Goal: Task Accomplishment & Management: Use online tool/utility

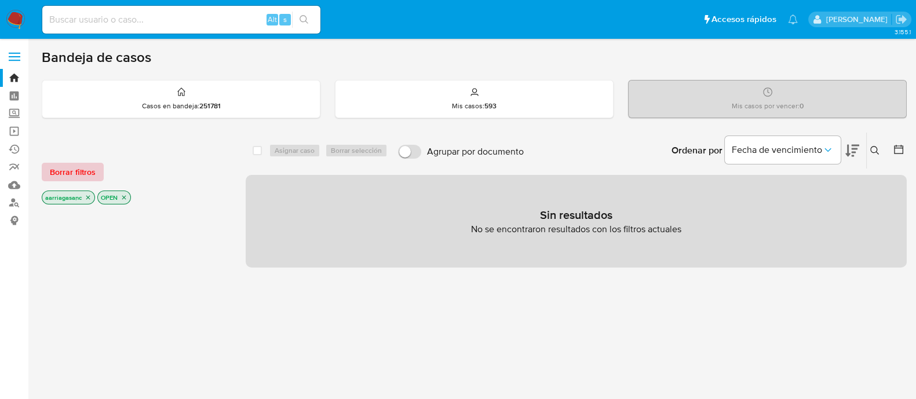
click at [85, 164] on span "Borrar filtros" at bounding box center [73, 172] width 46 height 16
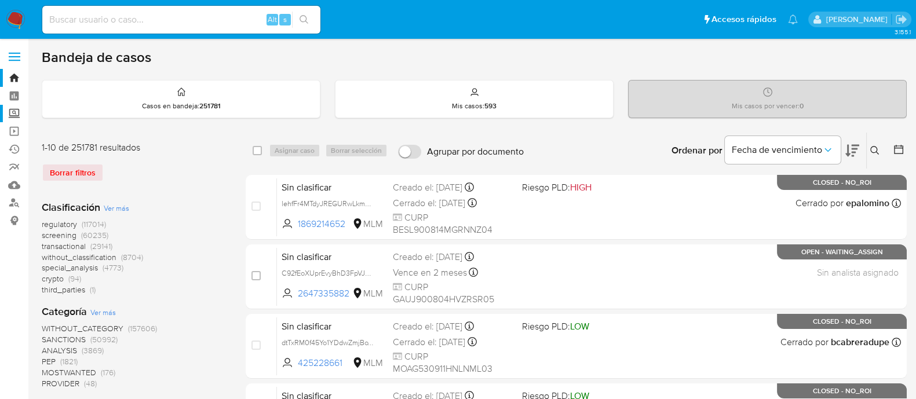
click at [10, 114] on label "Screening" at bounding box center [69, 114] width 138 height 18
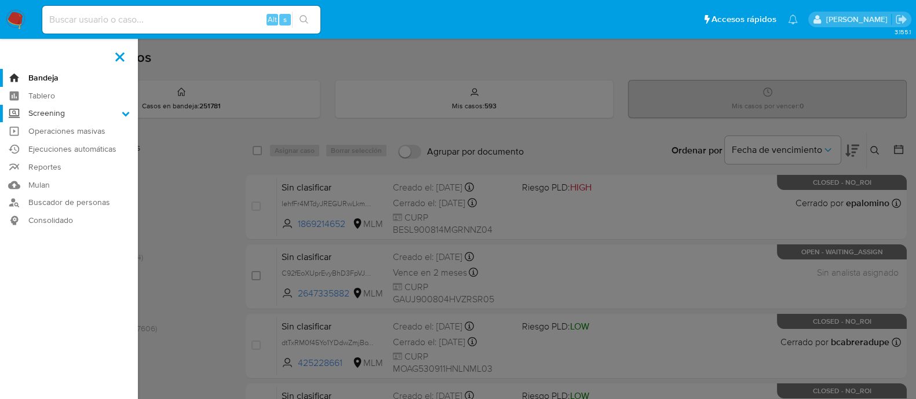
click at [0, 0] on input "Screening" at bounding box center [0, 0] width 0 height 0
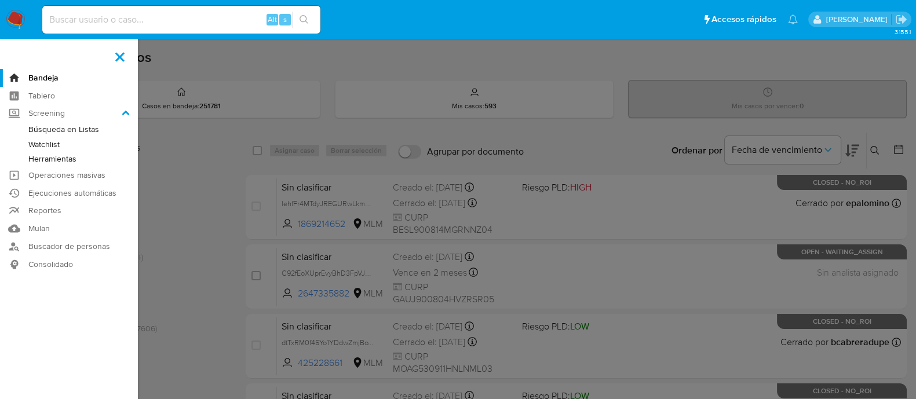
click at [218, 178] on label at bounding box center [458, 199] width 916 height 399
click at [0, 0] on input "checkbox" at bounding box center [0, 0] width 0 height 0
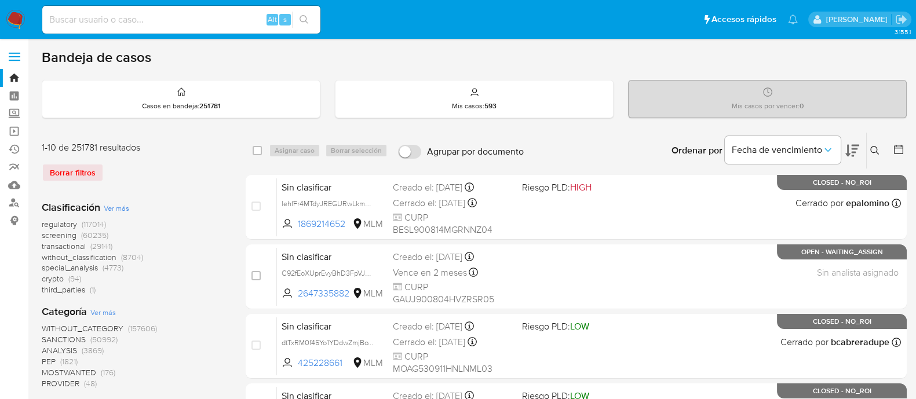
click at [54, 341] on span "SANCTIONS" at bounding box center [64, 340] width 44 height 12
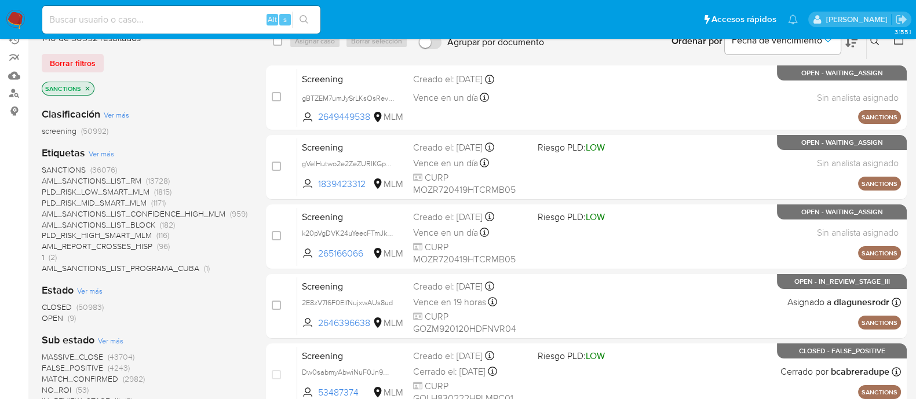
scroll to position [144, 0]
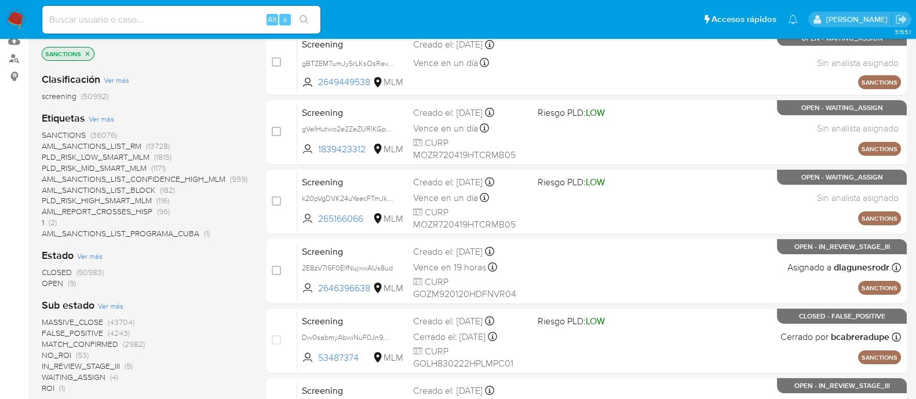
click at [49, 286] on span "OPEN" at bounding box center [52, 283] width 21 height 12
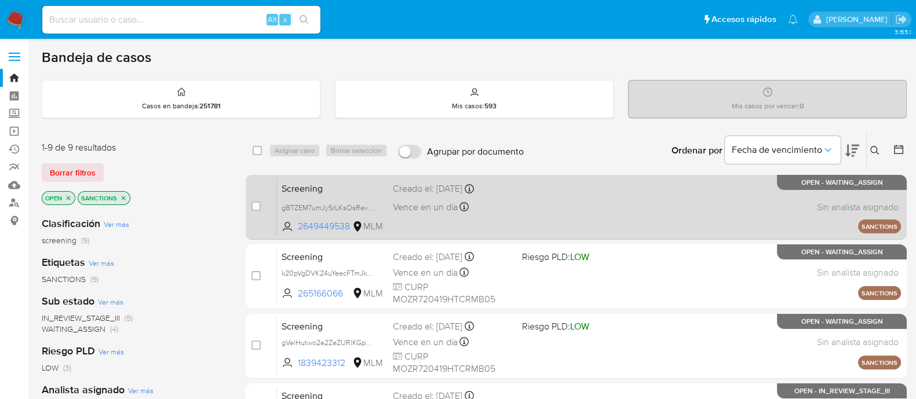
click at [553, 221] on div "Screening gBTZEM7umJySrLKsOsRevDRx 2649449538 MLM Creado el: 24/08/2025 Creado …" at bounding box center [589, 207] width 624 height 58
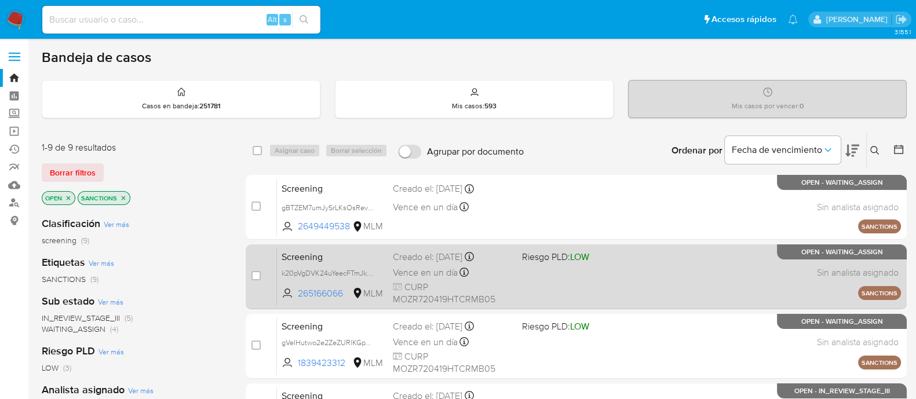
click at [566, 284] on div "Screening k20pVgDVK24uYeecFTmJk6VI 265166066 MLM Riesgo PLD: LOW Creado el: 25/…" at bounding box center [589, 276] width 624 height 58
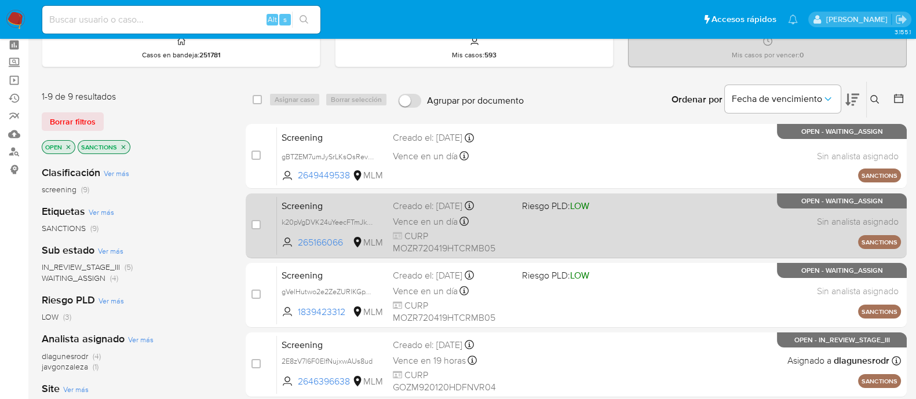
scroll to position [72, 0]
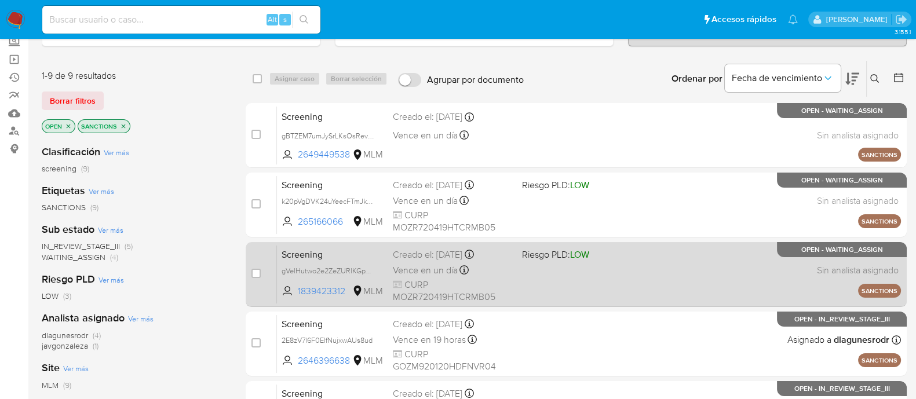
click at [601, 265] on div "Screening gVelHutwo2e2ZeZURlKGpV1p 1839423312 MLM Riesgo PLD: LOW Creado el: 25…" at bounding box center [589, 274] width 624 height 58
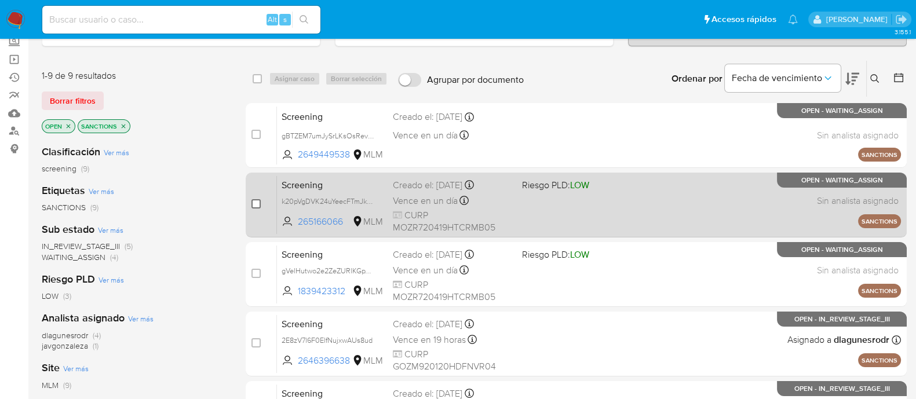
click at [258, 199] on input "checkbox" at bounding box center [255, 203] width 9 height 9
checkbox input "true"
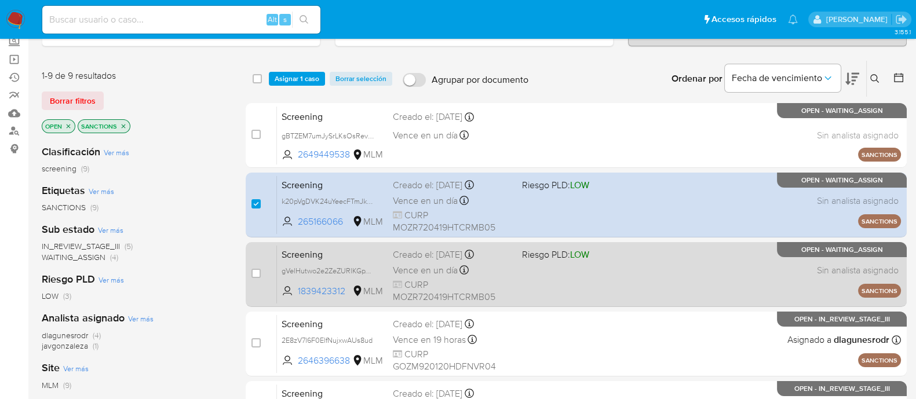
drag, startPoint x: 253, startPoint y: 273, endPoint x: 264, endPoint y: 254, distance: 21.6
click at [254, 272] on input "checkbox" at bounding box center [255, 273] width 9 height 9
checkbox input "true"
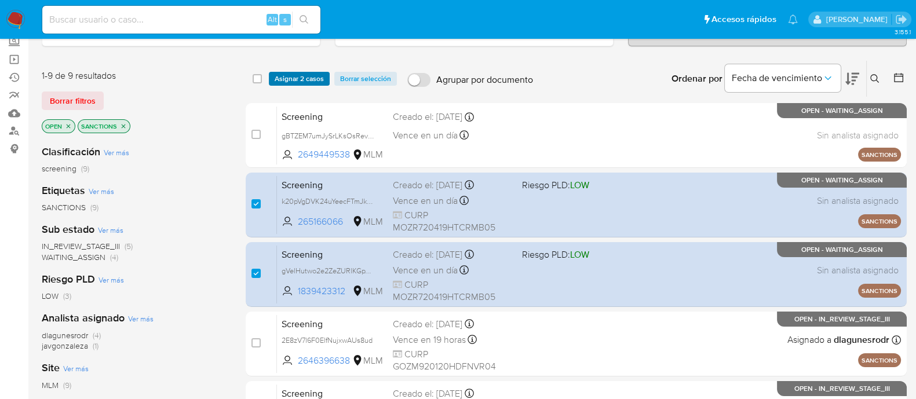
click at [317, 73] on span "Asignar 2 casos" at bounding box center [299, 79] width 49 height 12
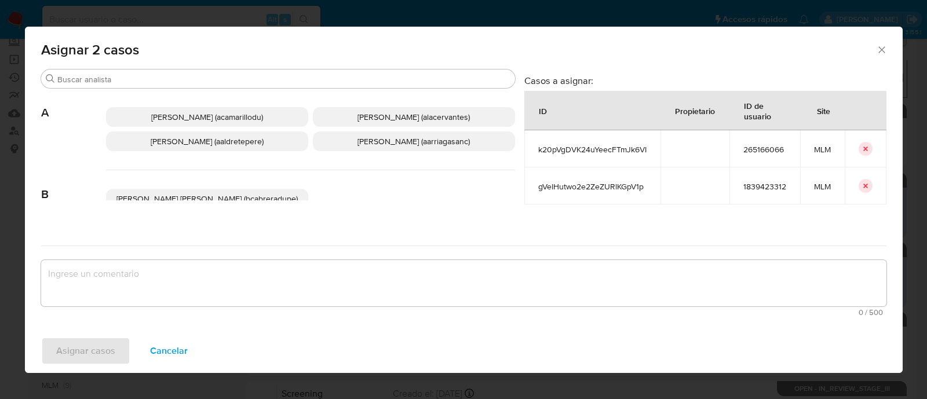
click at [372, 146] on span "Ana Maria Arriaga (aarriagasanc)" at bounding box center [413, 142] width 112 height 12
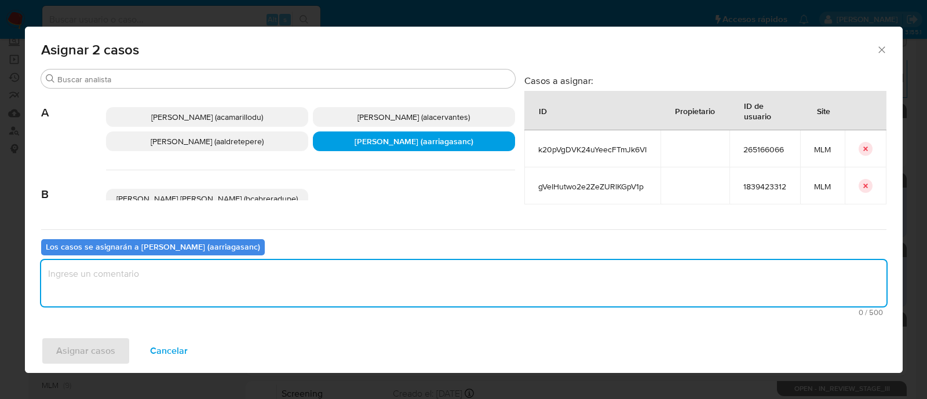
click at [310, 279] on textarea "assign-modal" at bounding box center [463, 283] width 845 height 46
type textarea "AMAS"
click at [98, 355] on span "Asignar casos" at bounding box center [85, 350] width 59 height 25
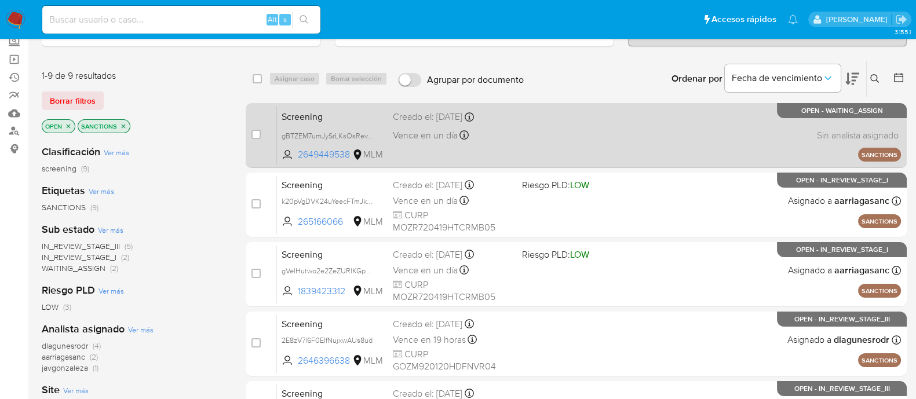
click at [591, 122] on div "Screening gBTZEM7umJySrLKsOsRevDRx 2649449538 MLM Creado el: 24/08/2025 Creado …" at bounding box center [589, 135] width 624 height 58
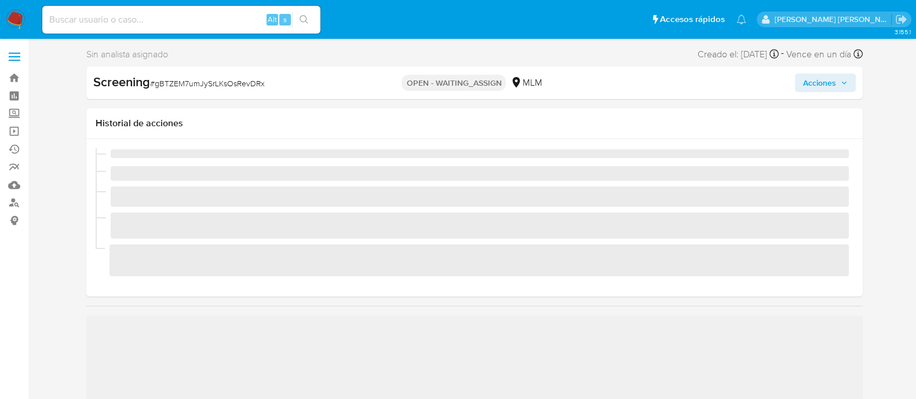
scroll to position [489, 0]
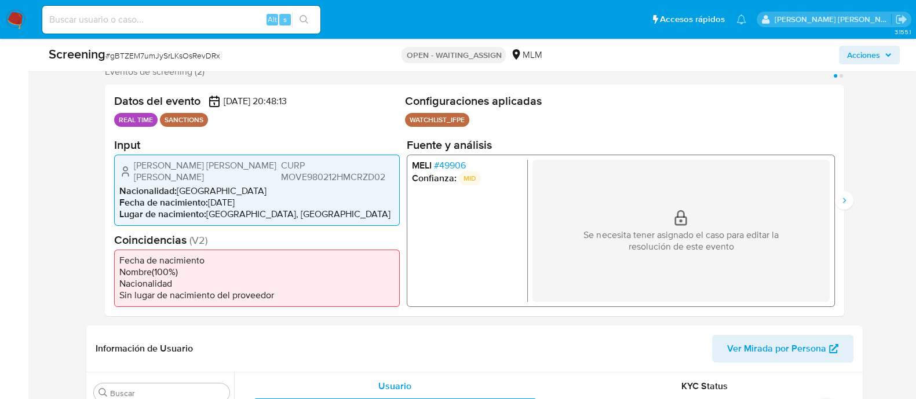
select select "10"
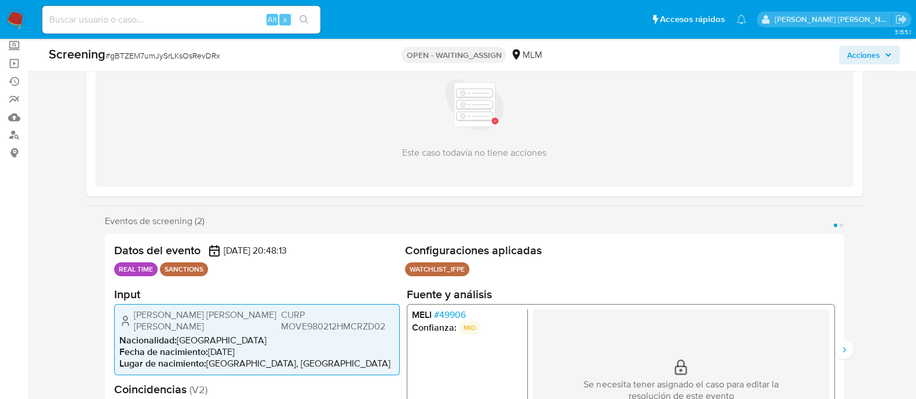
scroll to position [0, 0]
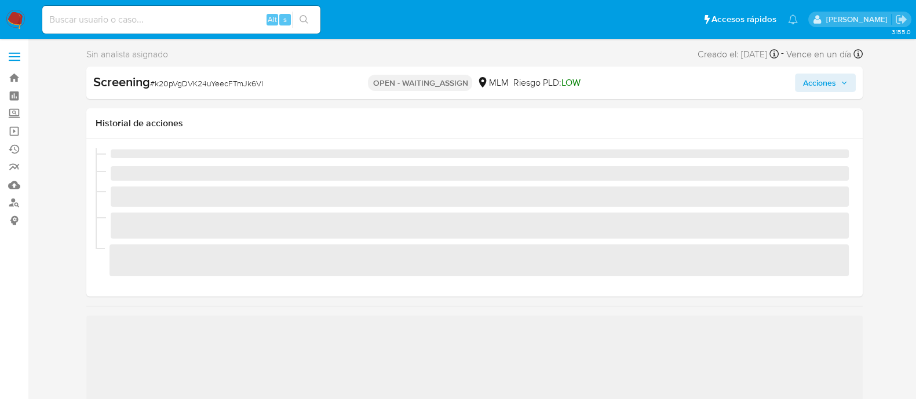
scroll to position [489, 0]
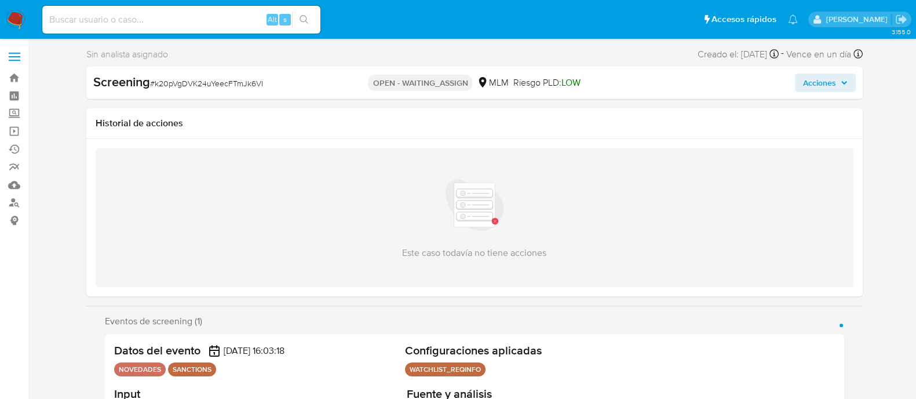
select select "10"
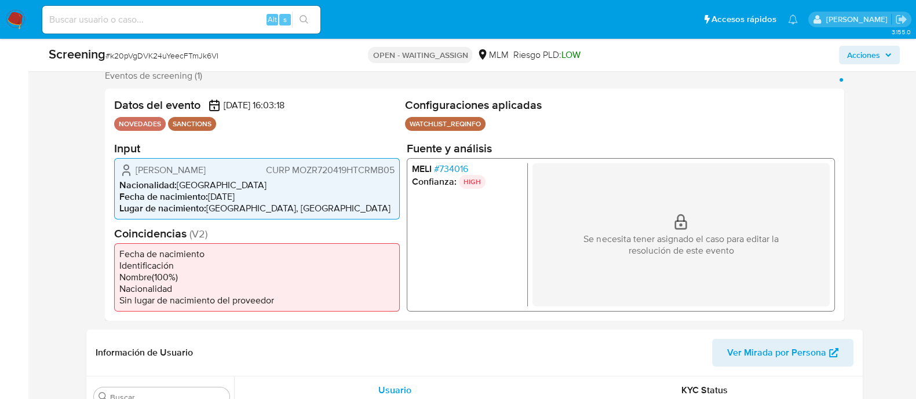
scroll to position [217, 0]
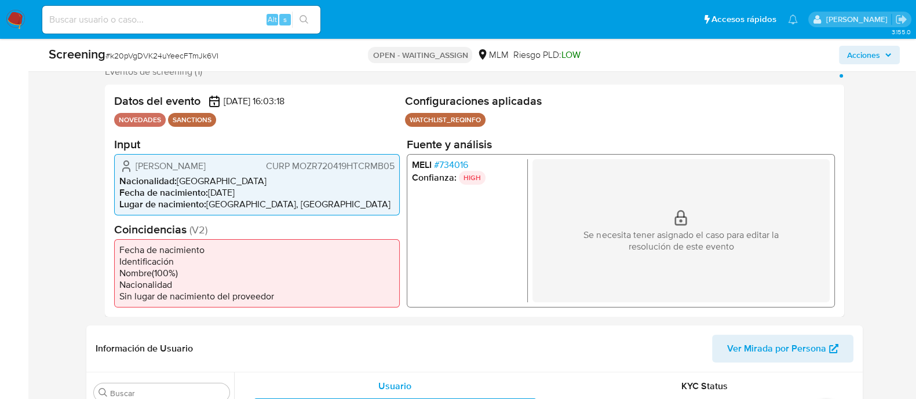
click at [492, 264] on ul "MELI # 734016 Confianza: HIGH" at bounding box center [469, 230] width 116 height 143
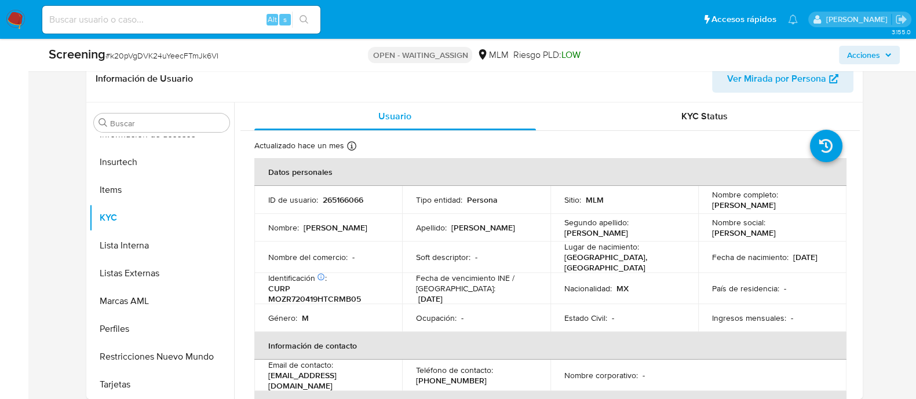
scroll to position [506, 0]
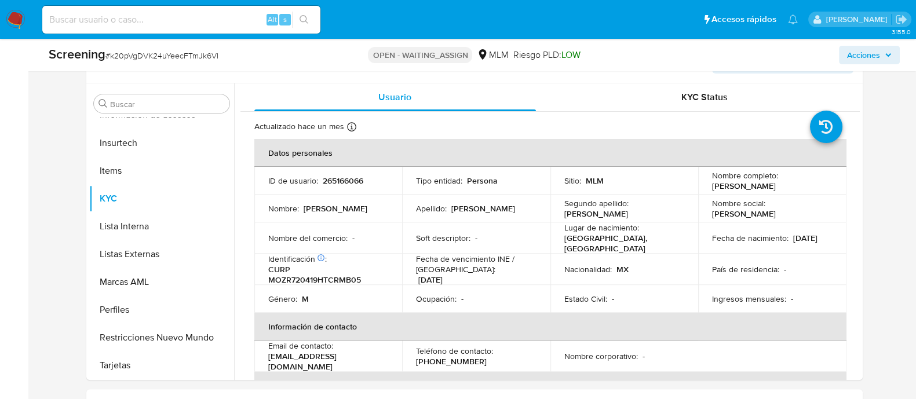
click at [492, 264] on p "Fecha de vencimiento INE / Pasaporte :" at bounding box center [476, 264] width 120 height 21
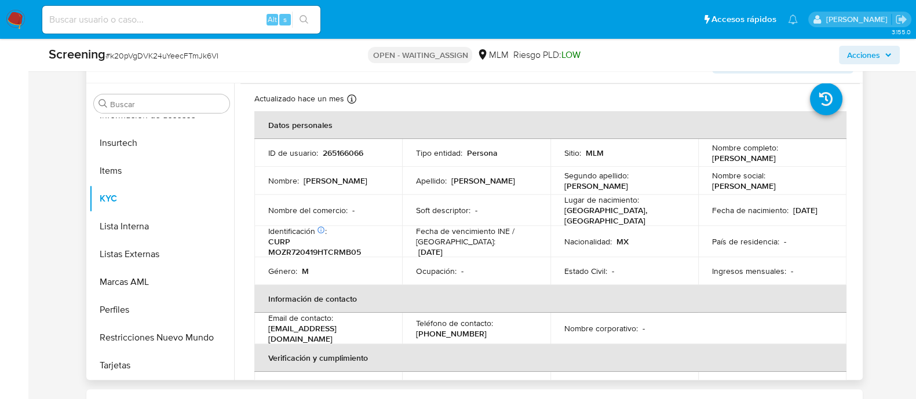
scroll to position [0, 0]
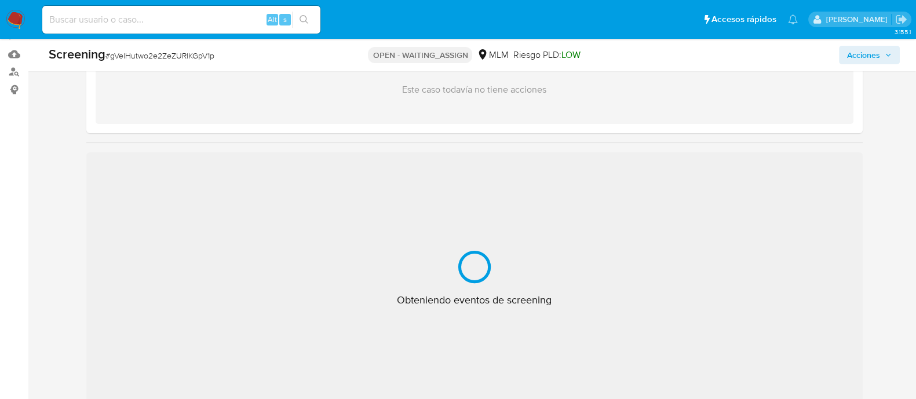
scroll to position [144, 0]
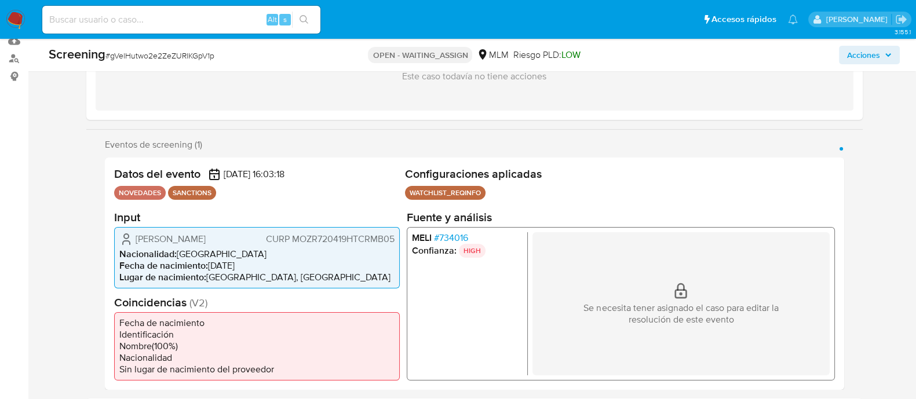
select select "10"
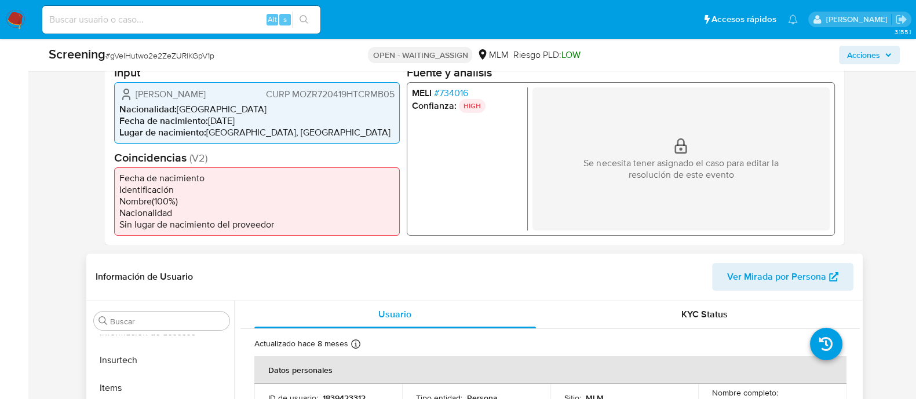
scroll to position [362, 0]
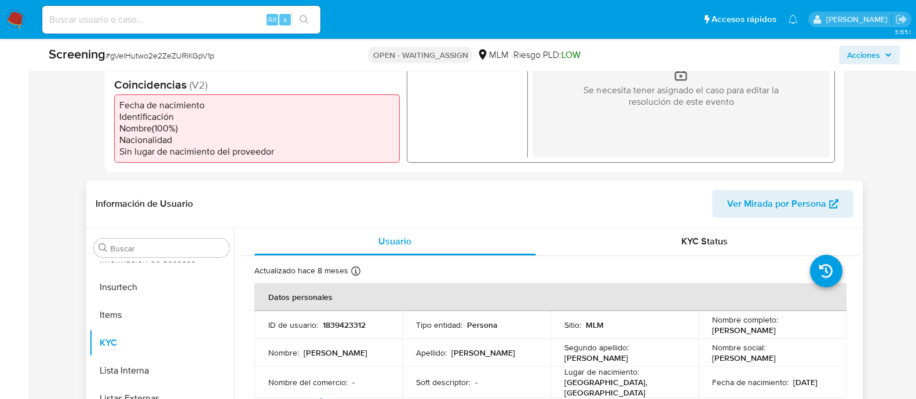
click at [550, 319] on td "Sitio : MLM" at bounding box center [624, 325] width 148 height 28
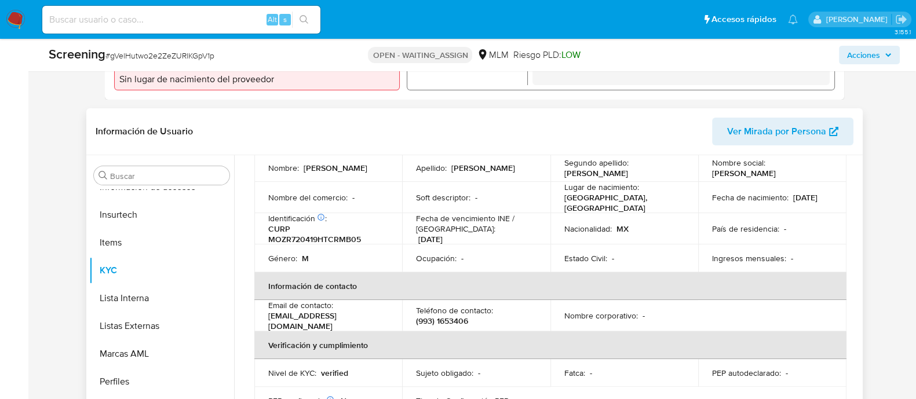
scroll to position [0, 0]
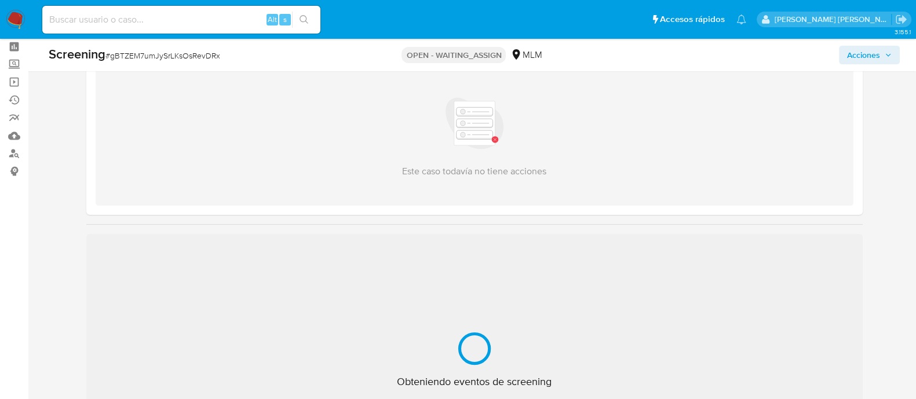
scroll to position [72, 0]
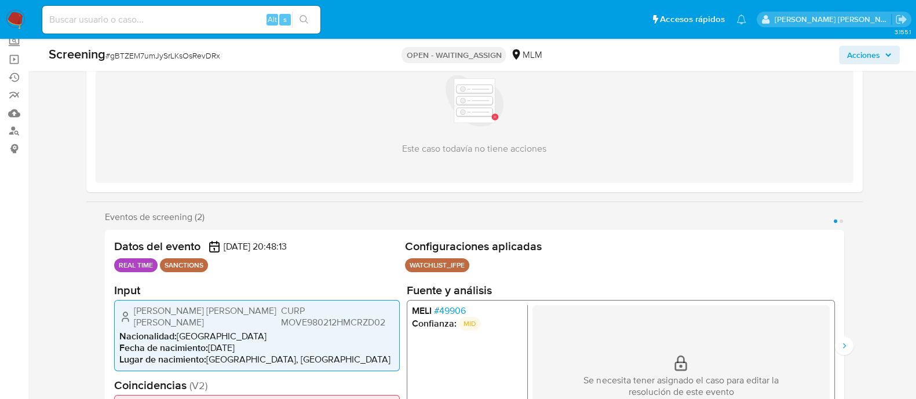
select select "10"
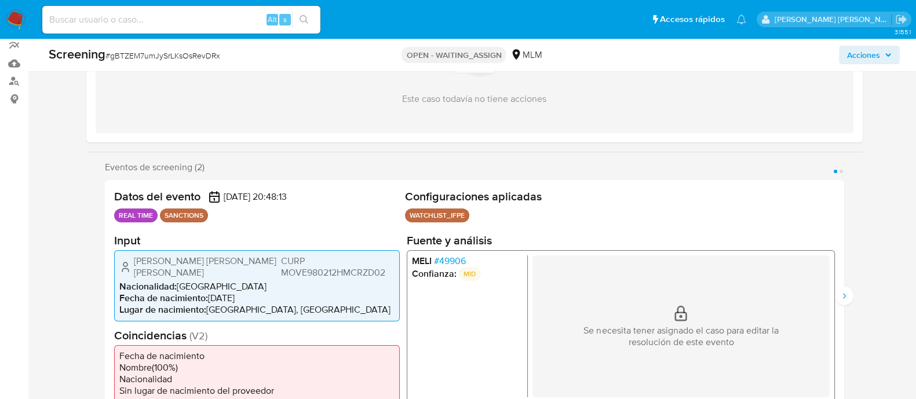
scroll to position [144, 0]
